Goal: Task Accomplishment & Management: Complete application form

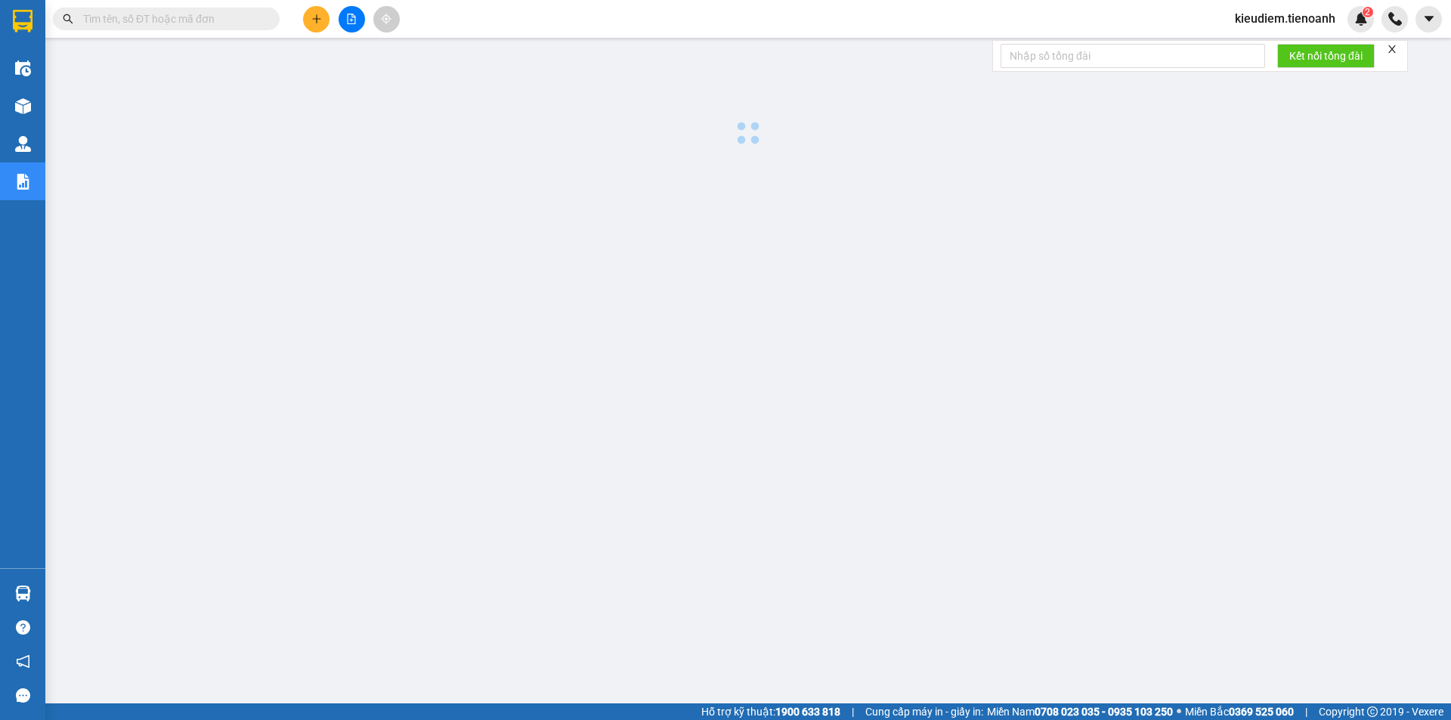
click at [215, 21] on input "text" at bounding box center [172, 19] width 178 height 17
paste input "0829119922"
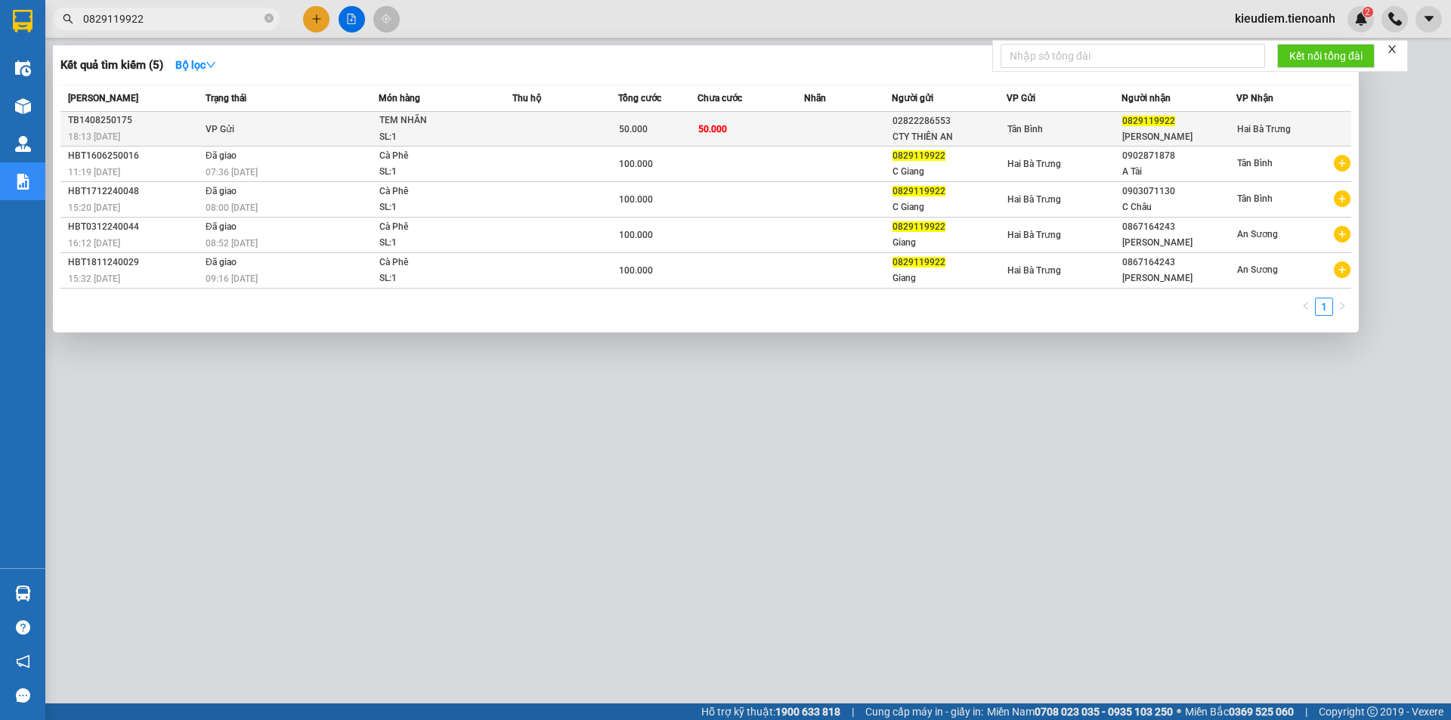
type input "0829119922"
click at [1092, 132] on div "Tân Bình" at bounding box center [1063, 129] width 113 height 17
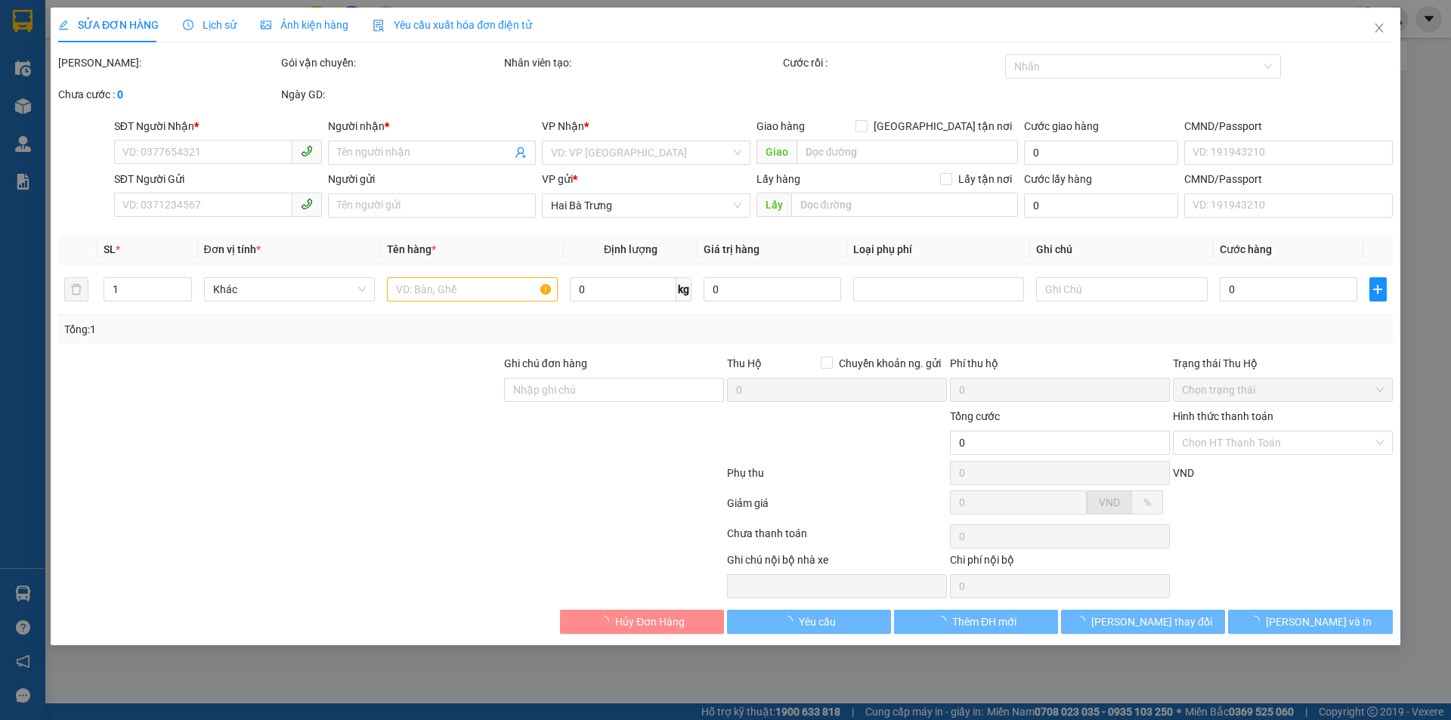
type input "0829119922"
type input "[PERSON_NAME]"
type input "02822286553"
type input "CTY THIÊN AN"
type input "50.000"
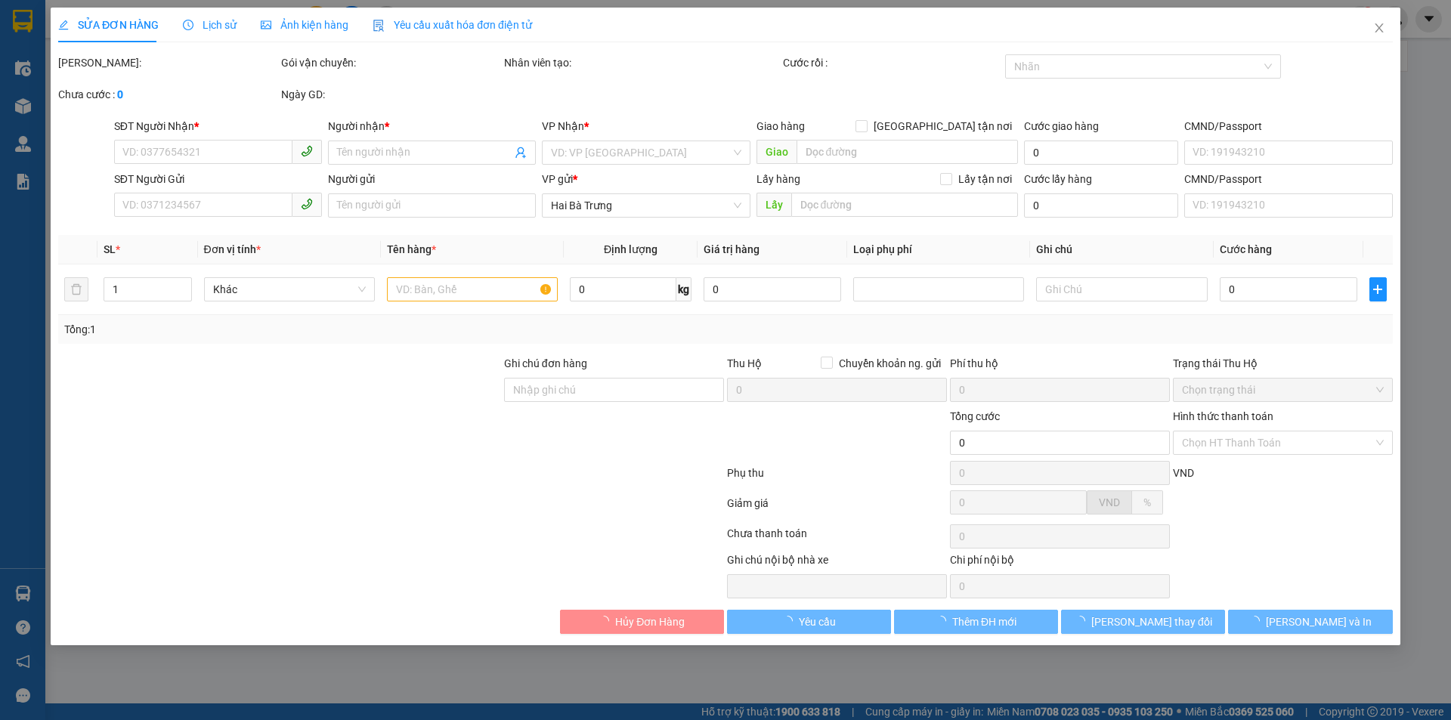
type input "50.000"
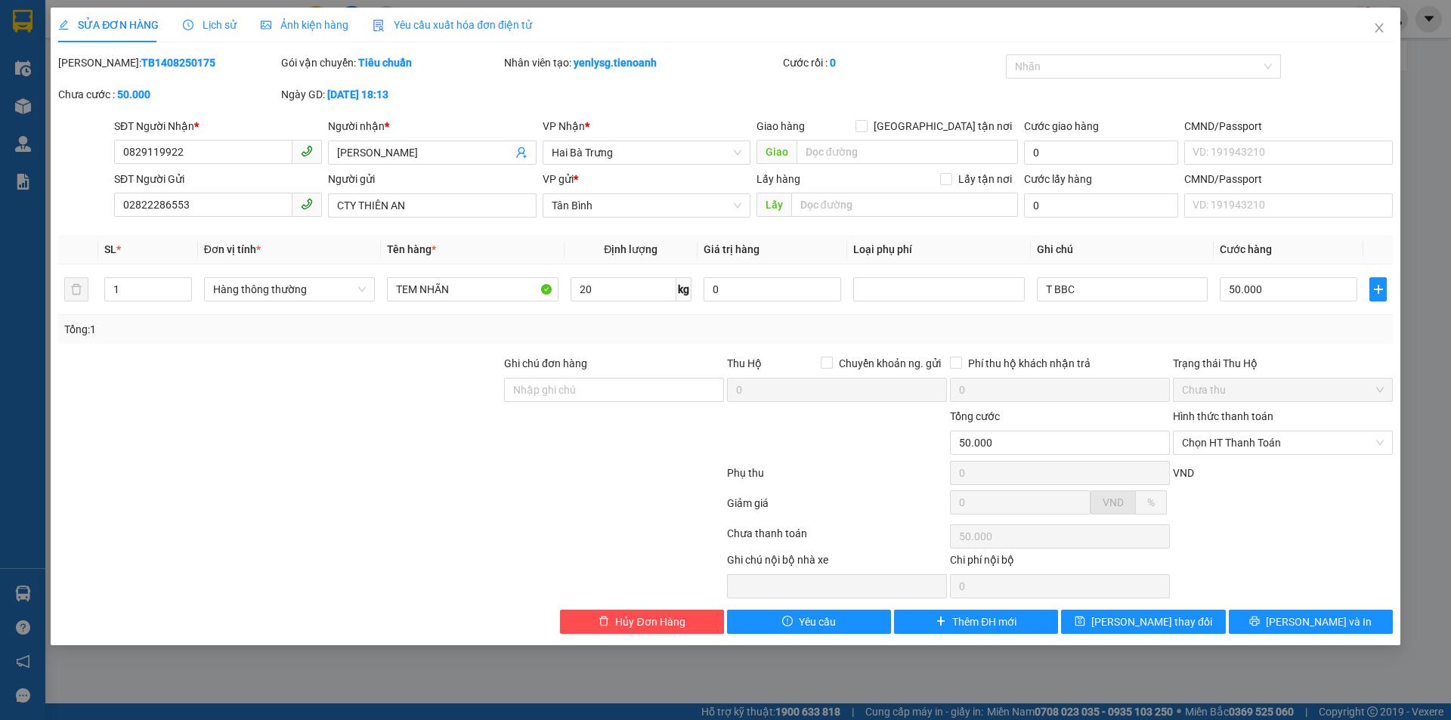
click at [219, 28] on span "Lịch sử" at bounding box center [210, 25] width 54 height 12
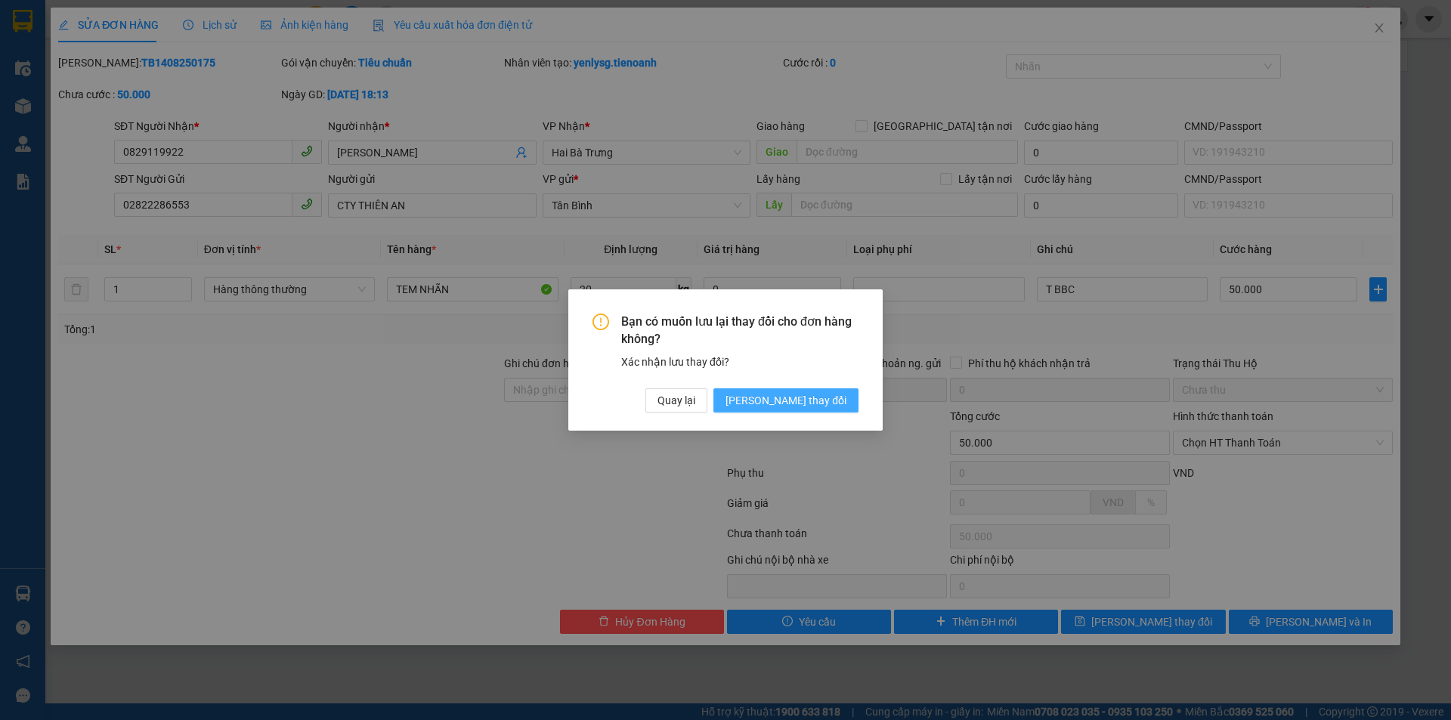
click at [818, 392] on span "[PERSON_NAME] thay đổi" at bounding box center [785, 400] width 121 height 17
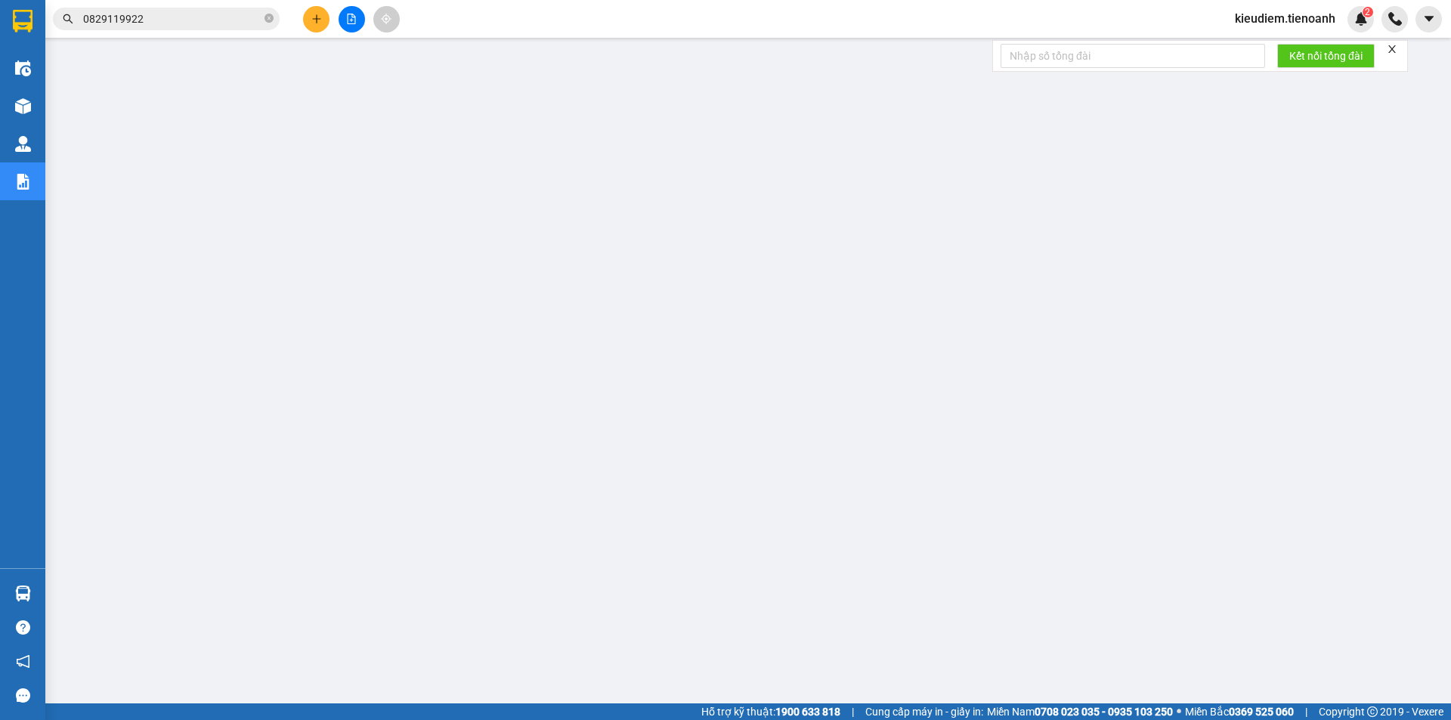
click at [190, 25] on input "0829119922" at bounding box center [172, 19] width 178 height 17
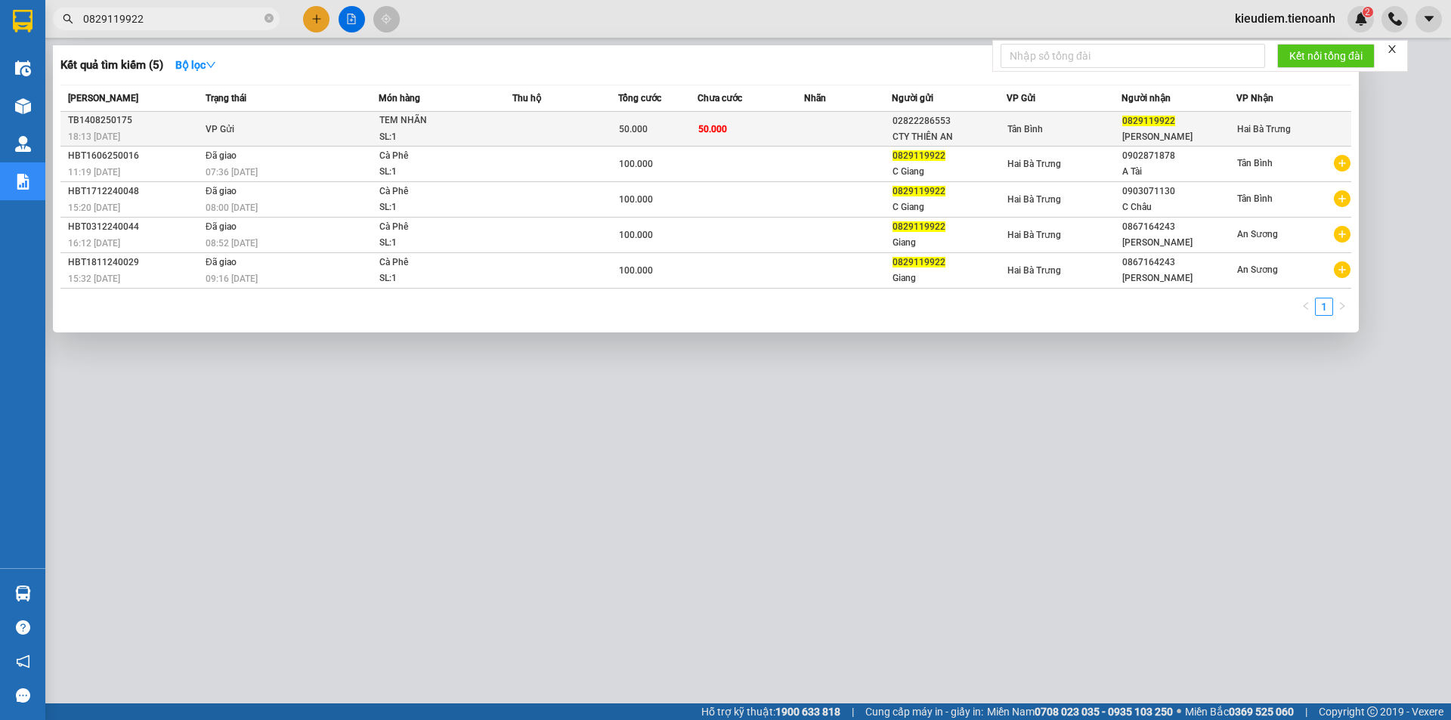
click at [865, 120] on td at bounding box center [848, 129] width 88 height 35
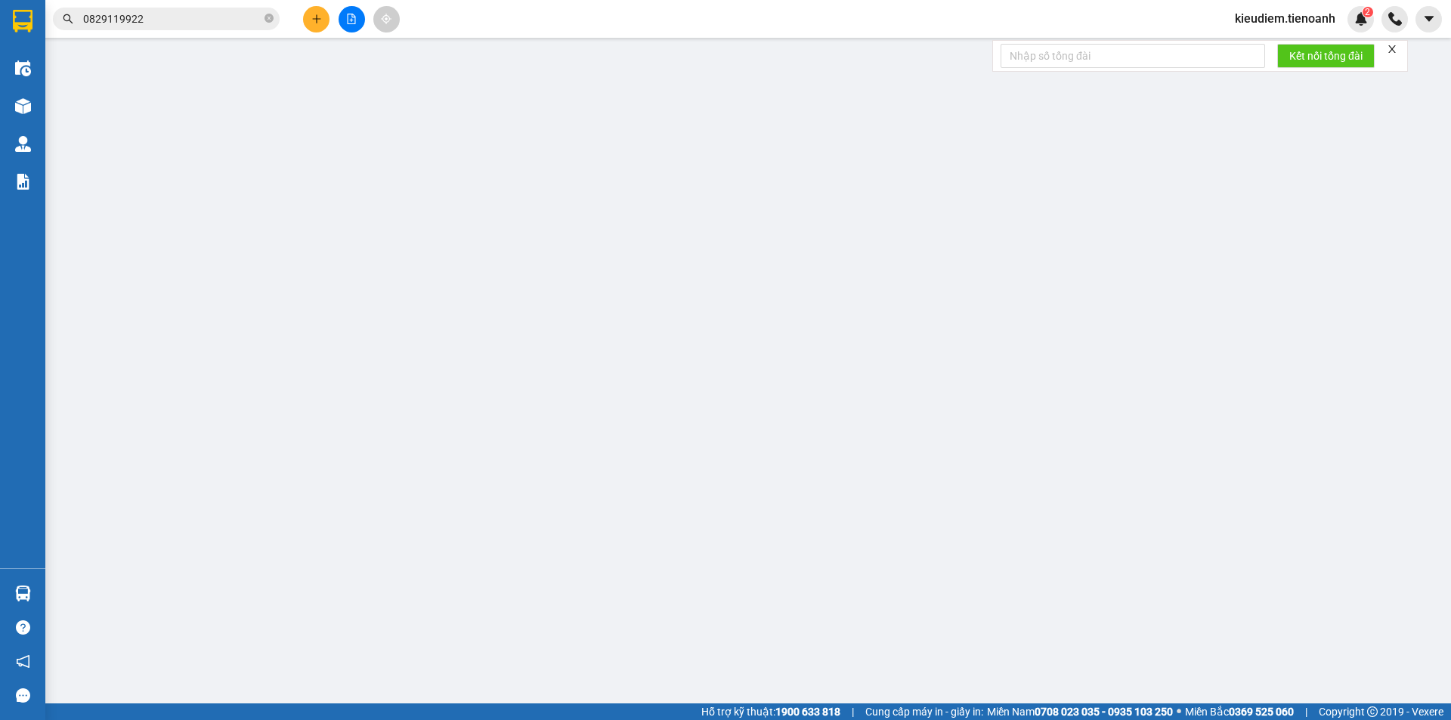
type input "0829119922"
type input "[PERSON_NAME]"
type input "02822286553"
type input "CTY THIÊN AN"
type input "50.000"
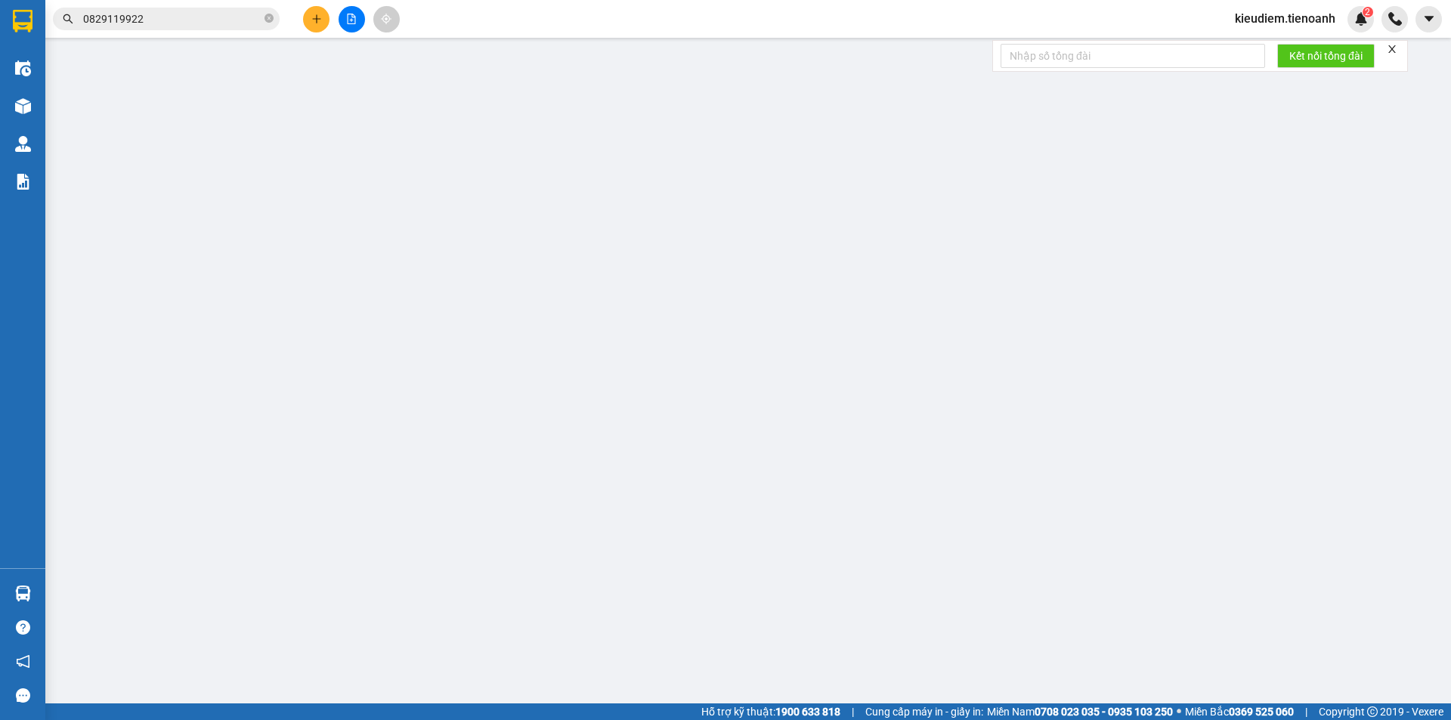
type input "50.000"
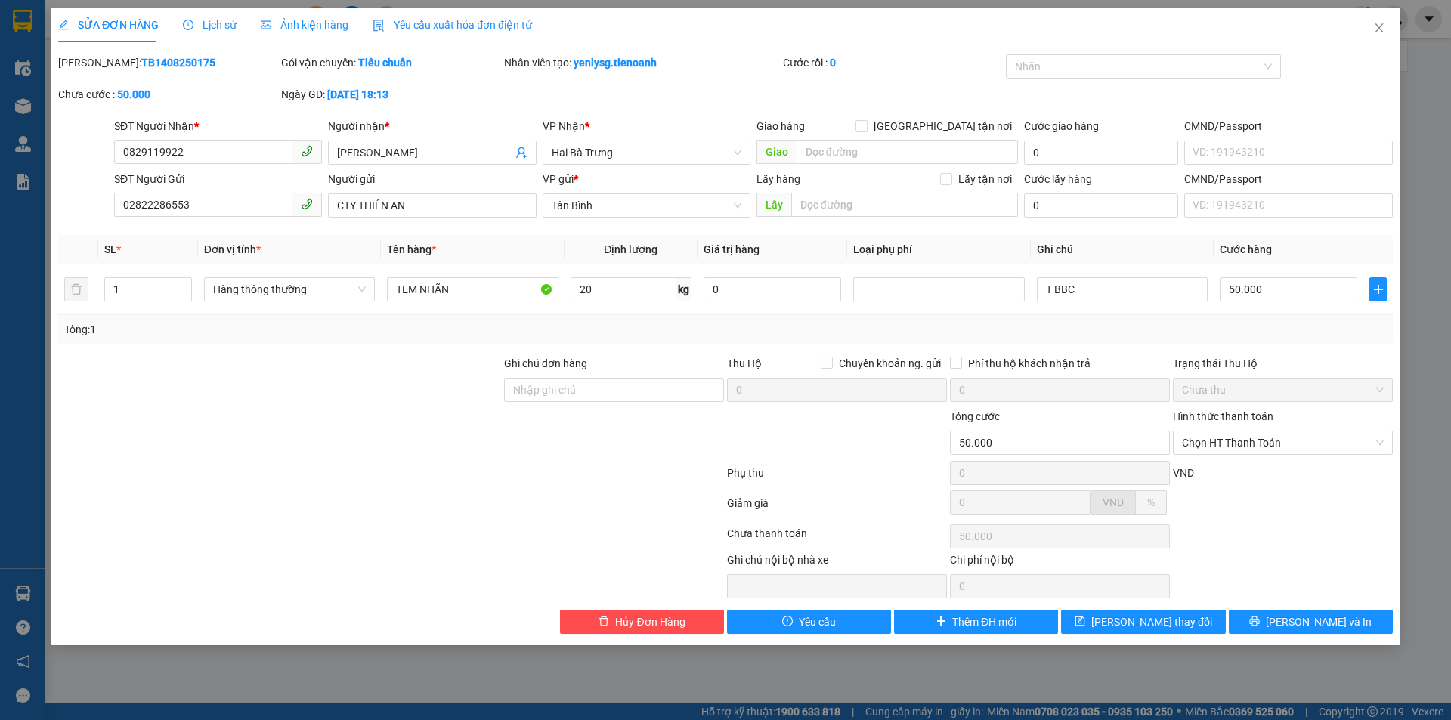
click at [206, 21] on span "Lịch sử" at bounding box center [210, 25] width 54 height 12
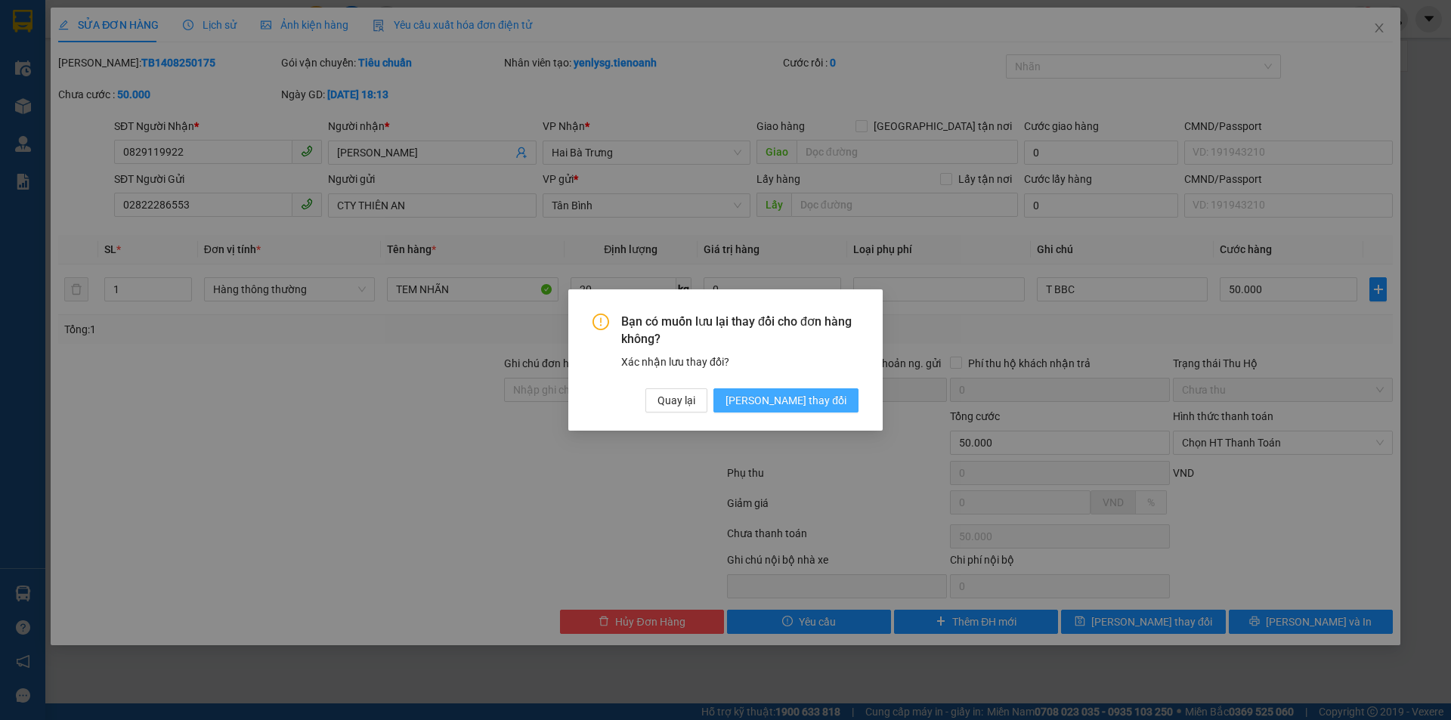
click at [814, 397] on span "[PERSON_NAME] thay đổi" at bounding box center [785, 400] width 121 height 17
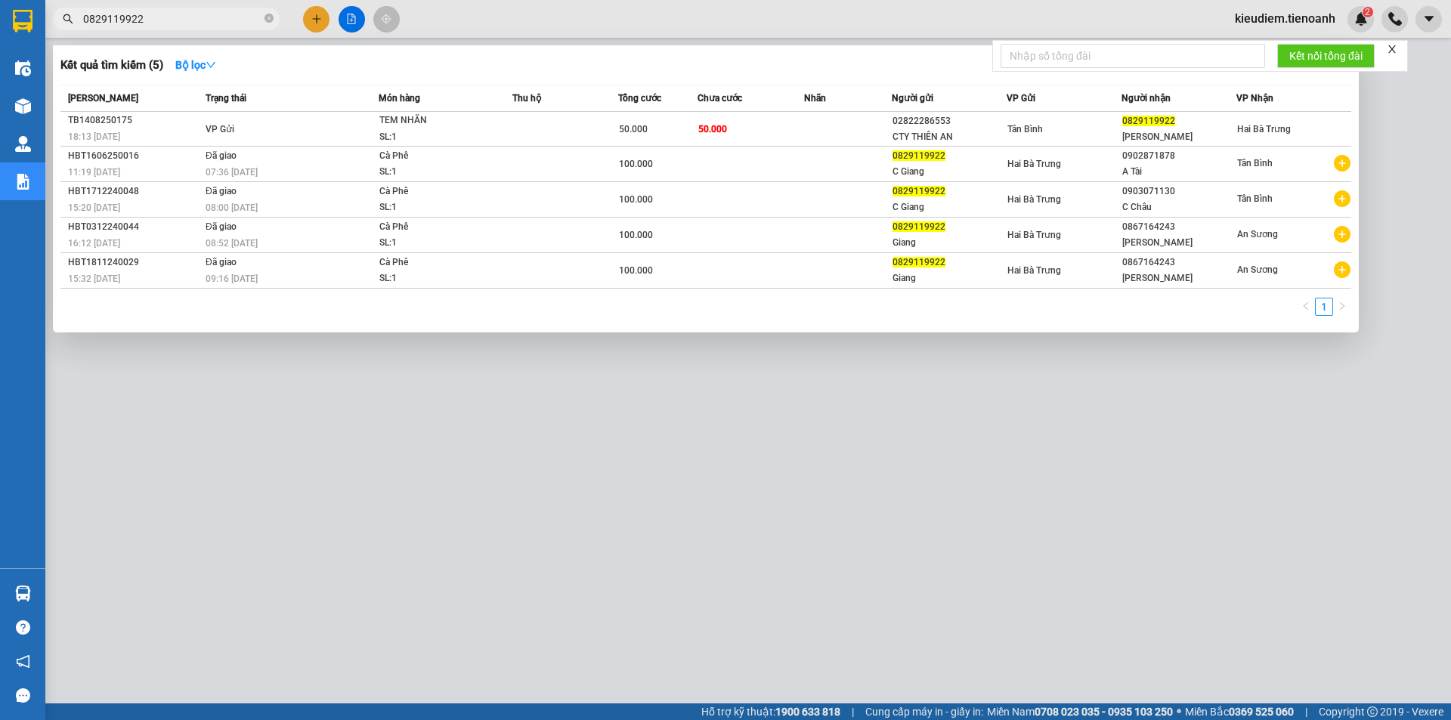
click at [208, 16] on input "0829119922" at bounding box center [172, 19] width 178 height 17
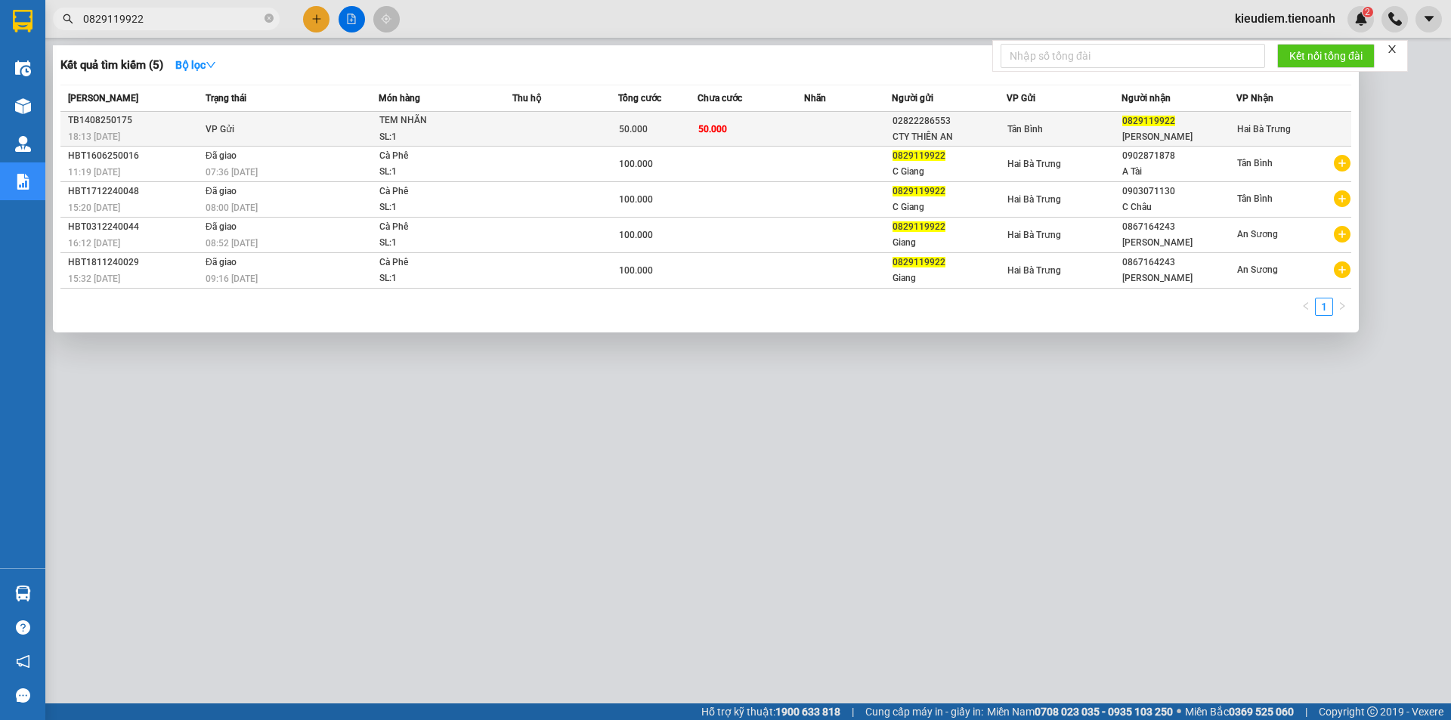
click at [545, 137] on td at bounding box center [565, 129] width 106 height 35
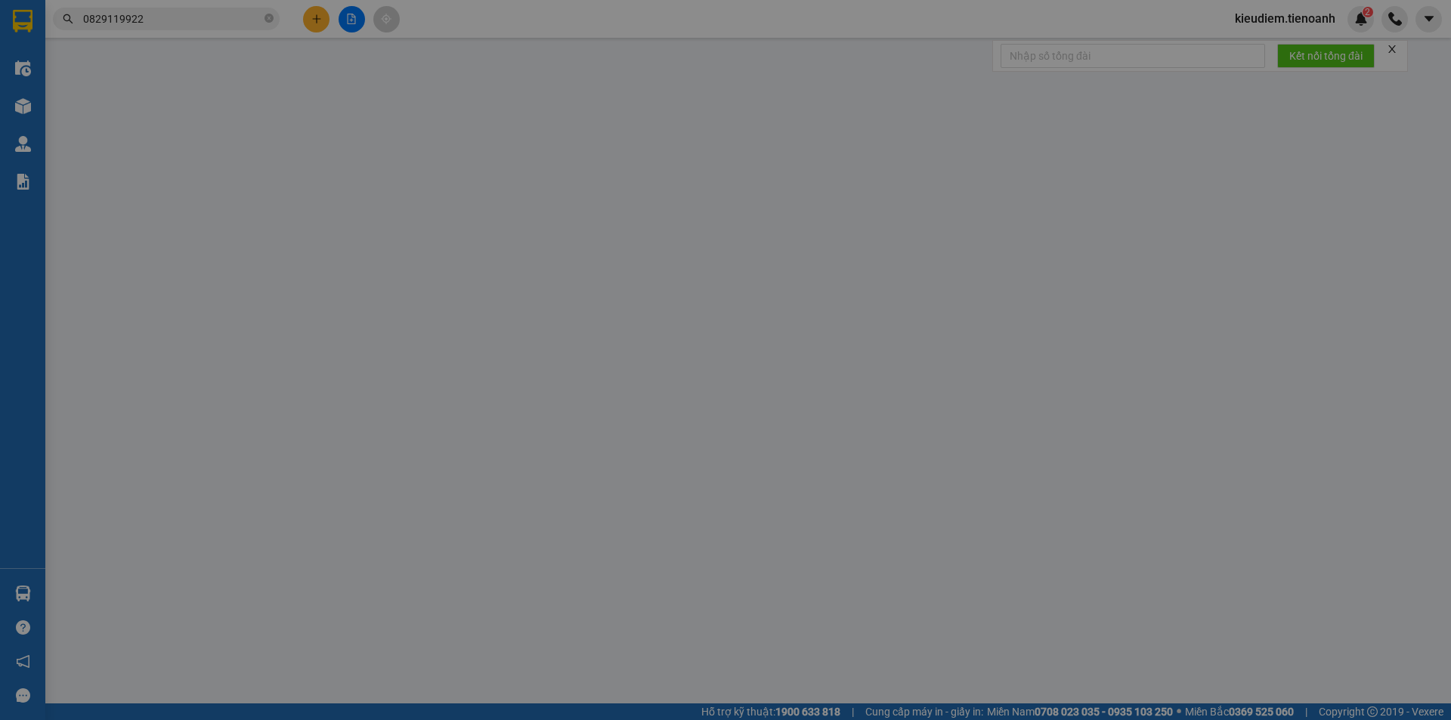
type input "0829119922"
type input "[PERSON_NAME]"
type input "02822286553"
type input "CTY THIÊN AN"
type input "50.000"
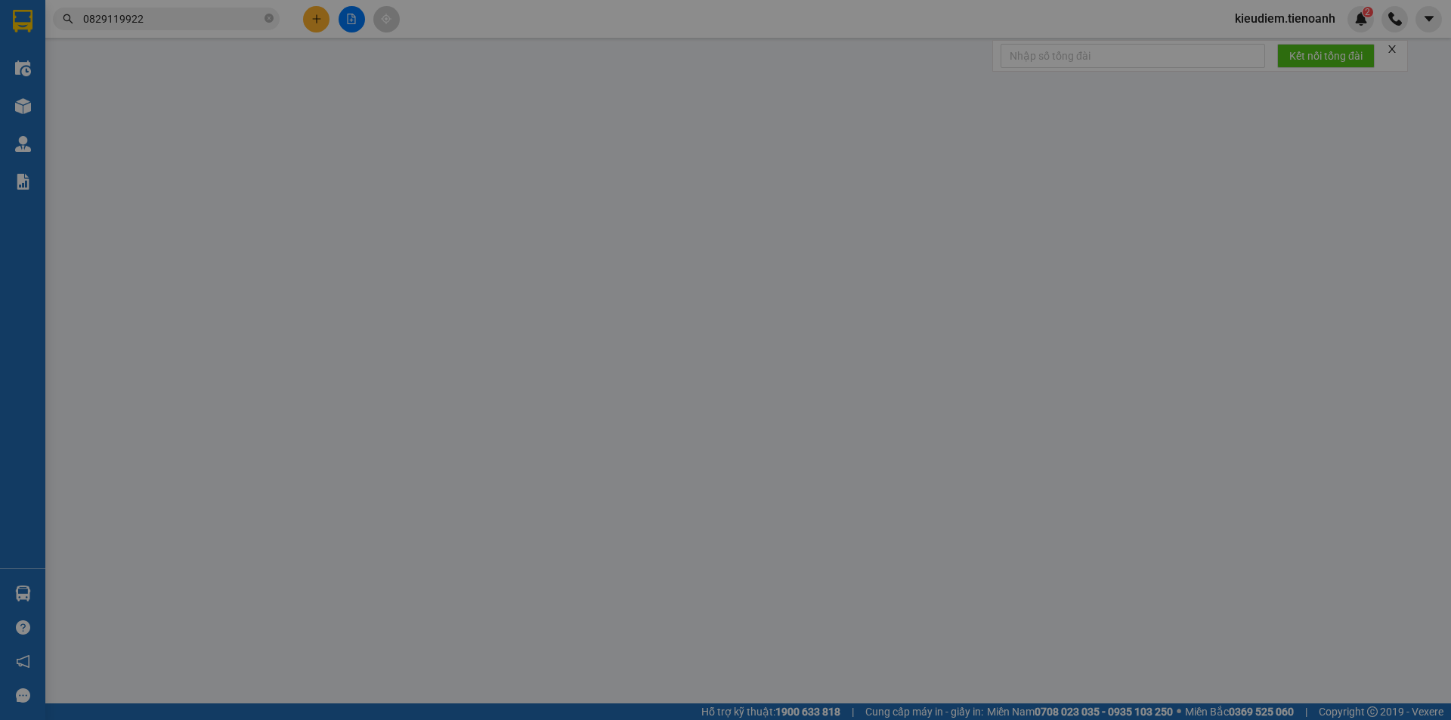
type input "50.000"
